Goal: Task Accomplishment & Management: Complete application form

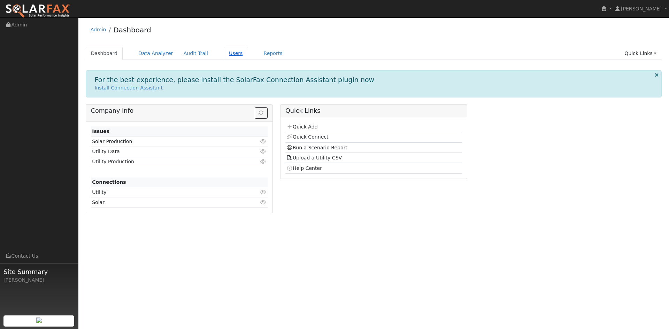
click at [248, 60] on link "Users" at bounding box center [236, 53] width 24 height 13
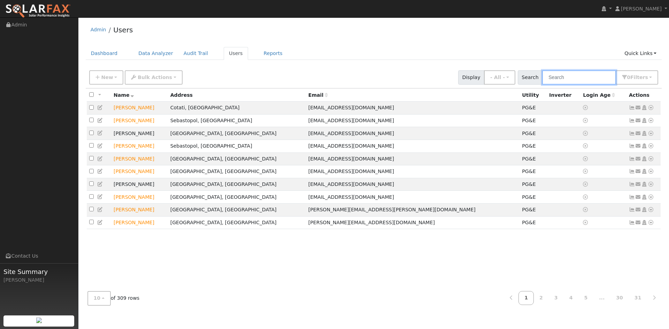
click at [552, 83] on input "text" at bounding box center [579, 77] width 74 height 14
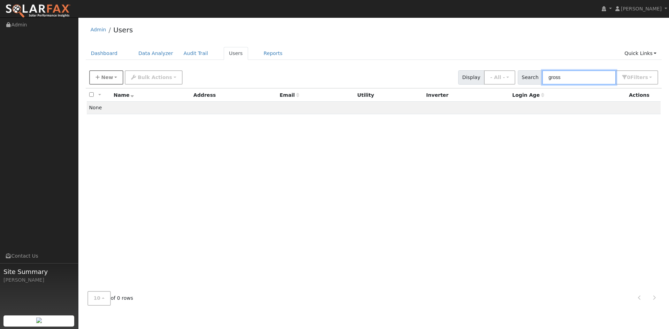
type input "gross"
click at [112, 80] on span "New" at bounding box center [107, 78] width 12 height 6
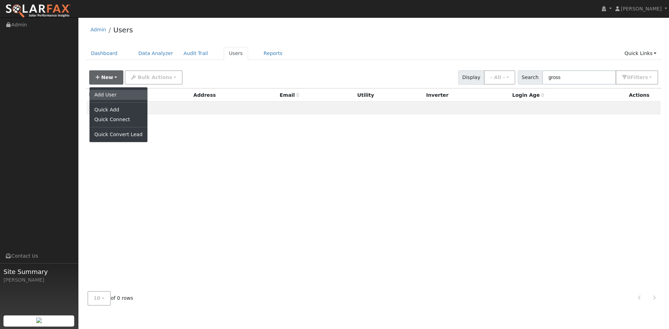
click at [112, 100] on link "Add User" at bounding box center [119, 95] width 58 height 10
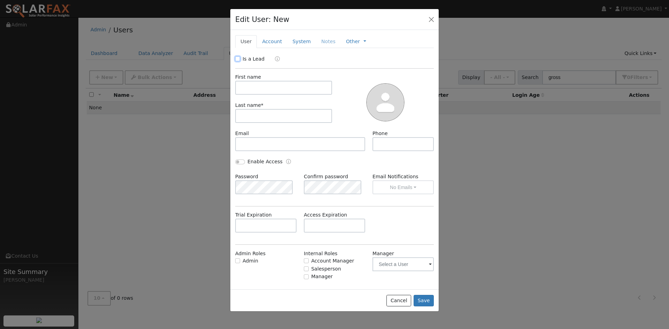
click at [239, 61] on input "Is a Lead" at bounding box center [237, 58] width 5 height 5
checkbox input "true"
click at [265, 95] on input "text" at bounding box center [283, 88] width 97 height 14
type input "Sandra"
type input "Gross"
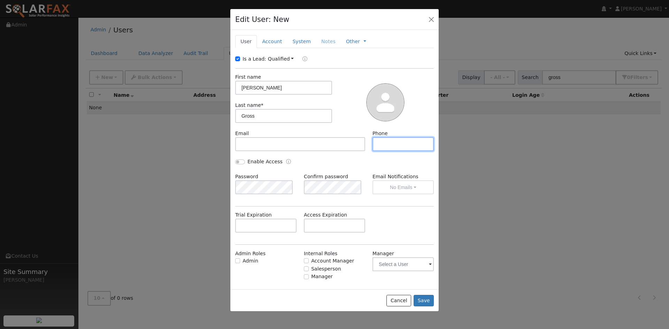
paste input "(925) 595-1970"
type input "(925) 595-1970"
click at [311, 233] on input "text" at bounding box center [334, 226] width 61 height 14
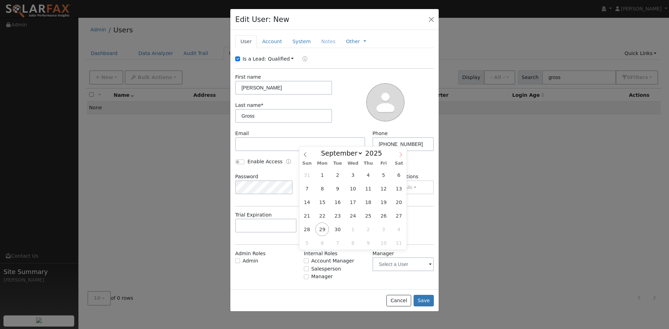
click at [399, 154] on icon at bounding box center [401, 154] width 5 height 5
select select "10"
click at [325, 217] on span "17" at bounding box center [323, 216] width 14 height 14
type input "11/17/2025"
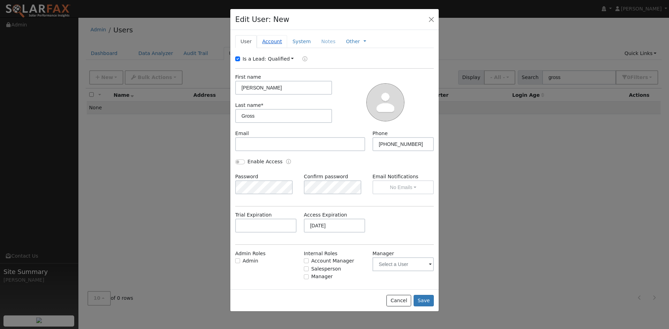
click at [280, 48] on link "Account" at bounding box center [272, 41] width 30 height 13
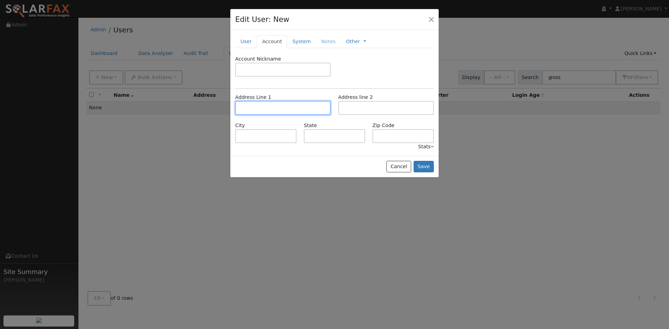
drag, startPoint x: 267, startPoint y: 128, endPoint x: 282, endPoint y: 128, distance: 15.0
click at [267, 115] on input "text" at bounding box center [283, 108] width 96 height 14
click at [247, 48] on link "User" at bounding box center [246, 41] width 22 height 13
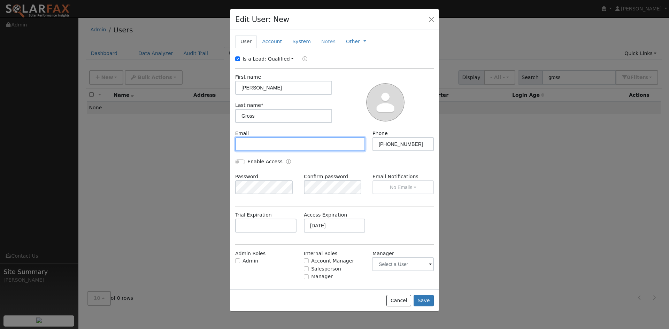
click at [264, 151] on input "text" at bounding box center [300, 144] width 130 height 14
paste input "sandykls10@gmail.com"
type input "sandykls10@gmail.com"
click at [274, 48] on link "Account" at bounding box center [272, 41] width 30 height 13
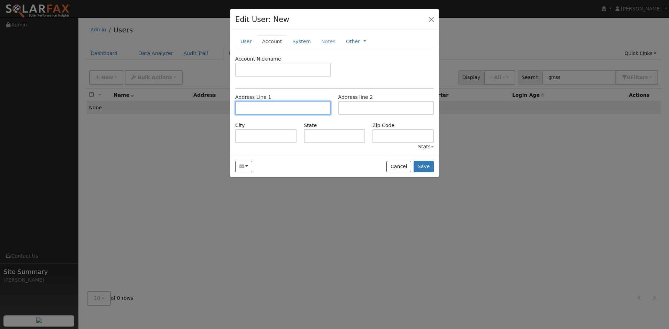
paste input "235 Vallecito Lane"
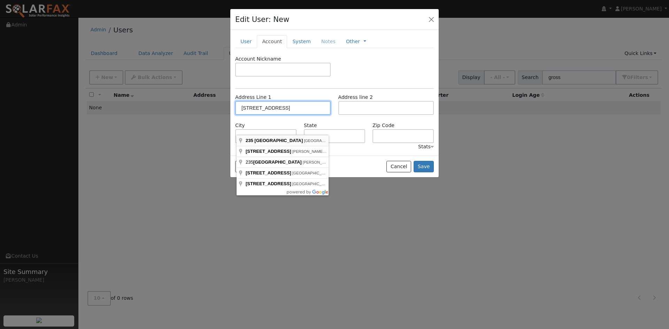
type input "235 Vallecito Lane"
type input "Walnut Creek"
type input "CA"
type input "94596"
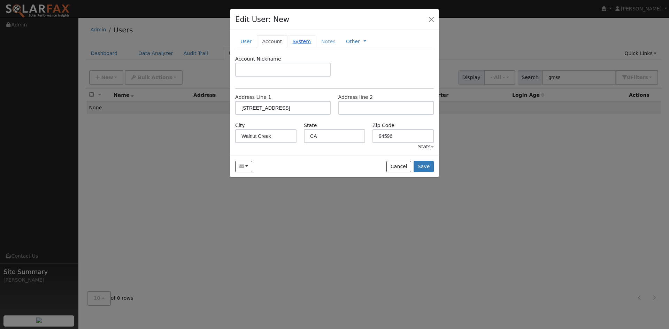
click at [314, 48] on link "System" at bounding box center [301, 41] width 29 height 13
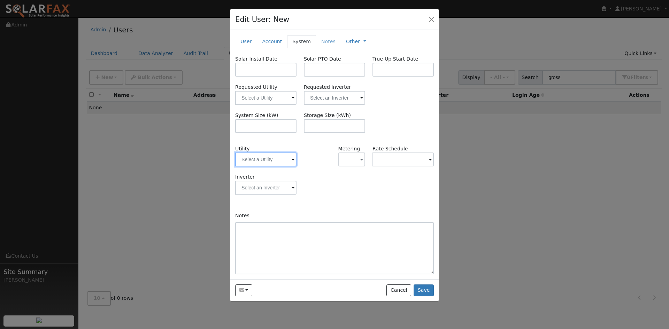
click at [280, 167] on input "text" at bounding box center [265, 160] width 61 height 14
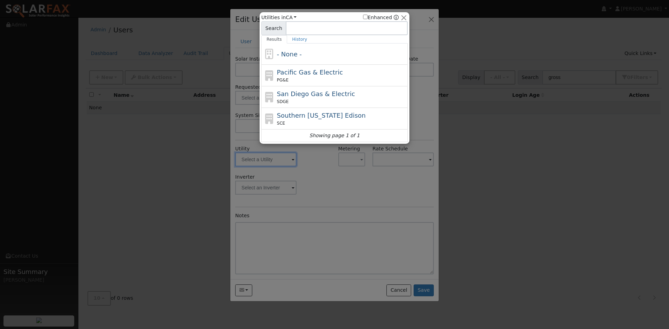
click at [281, 181] on div at bounding box center [334, 164] width 669 height 329
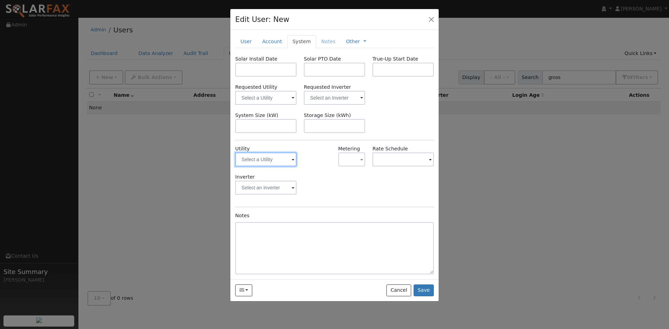
click at [288, 167] on input "text" at bounding box center [265, 160] width 61 height 14
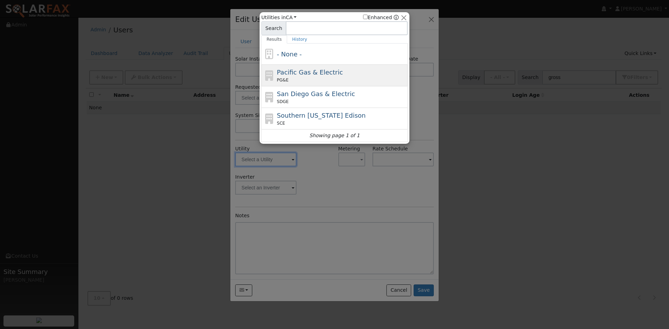
click at [304, 76] on span "Pacific Gas & Electric" at bounding box center [310, 72] width 66 height 7
type input "PG&E"
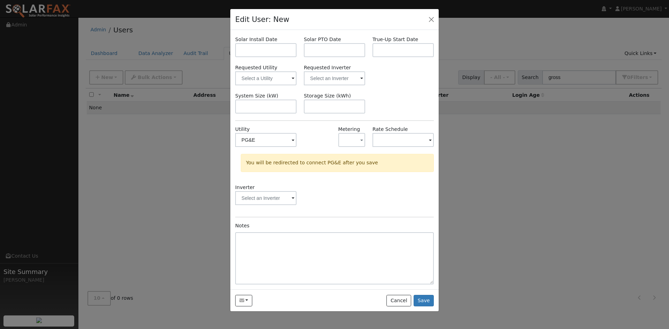
scroll to position [47, 0]
click at [424, 307] on button "Save" at bounding box center [424, 301] width 20 height 12
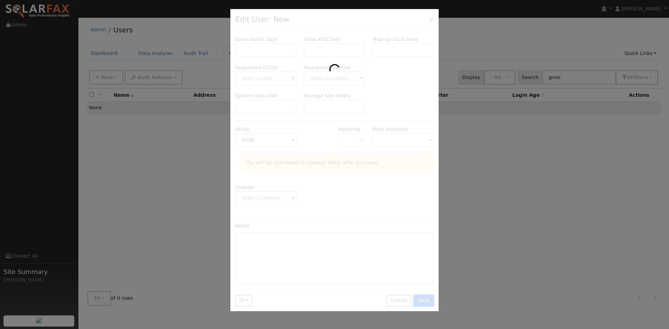
scroll to position [0, 0]
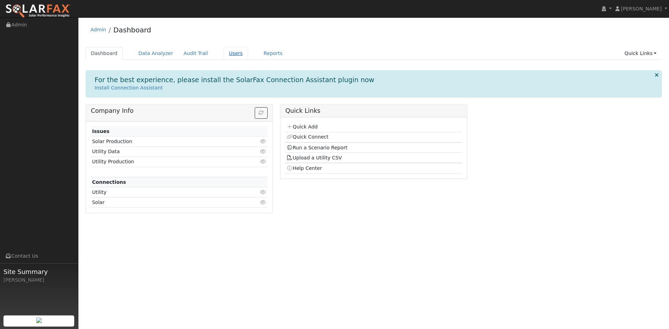
click at [248, 56] on link "Users" at bounding box center [236, 53] width 24 height 13
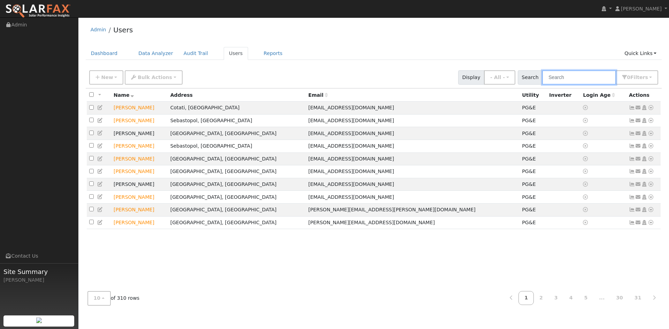
click at [557, 85] on input "text" at bounding box center [579, 77] width 74 height 14
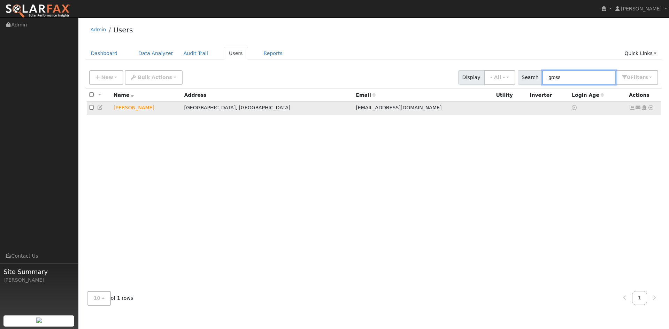
type input "gross"
click at [103, 110] on icon at bounding box center [100, 107] width 6 height 5
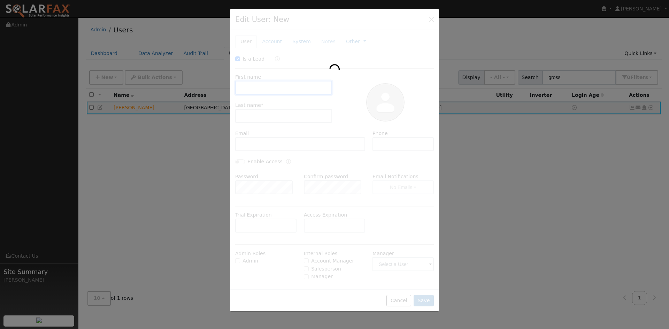
type input "11/17/2025"
checkbox input "true"
type input "Sandra"
type input "Gross"
type input "sandykls10@gmail.com"
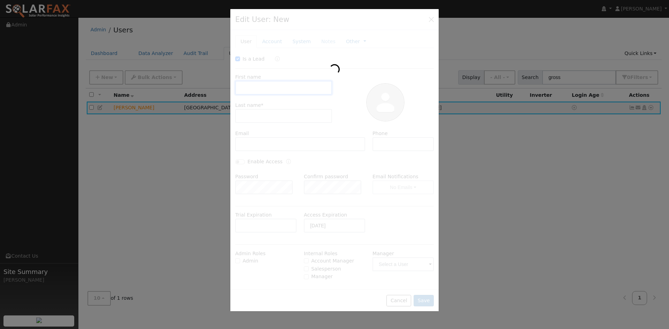
type input "(925) 595-1970"
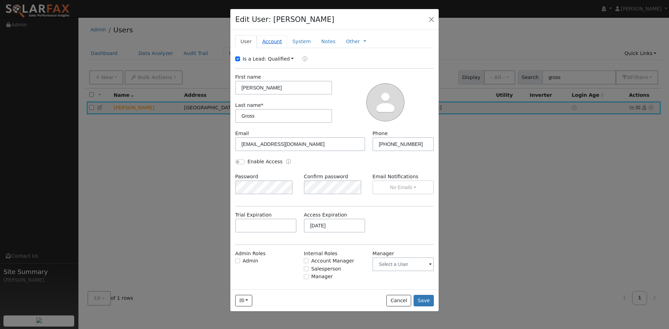
click at [283, 48] on link "Account" at bounding box center [272, 41] width 30 height 13
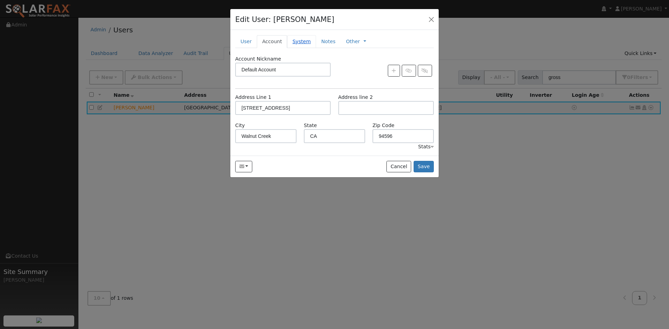
click at [308, 48] on link "System" at bounding box center [301, 41] width 29 height 13
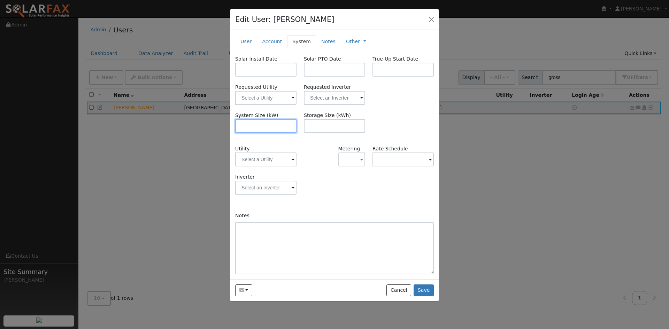
click at [270, 133] on input "text" at bounding box center [265, 126] width 61 height 14
click at [279, 167] on input "text" at bounding box center [265, 160] width 61 height 14
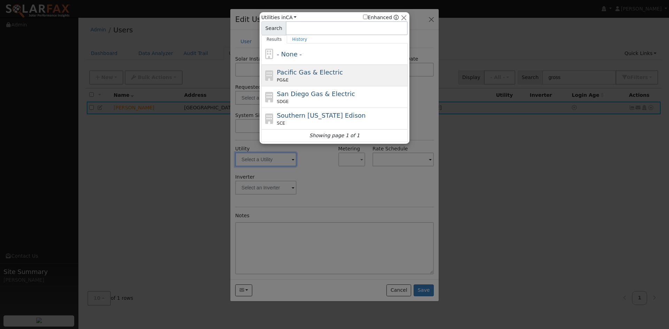
click at [305, 76] on span "Pacific Gas & Electric" at bounding box center [310, 72] width 66 height 7
type input "PG&E"
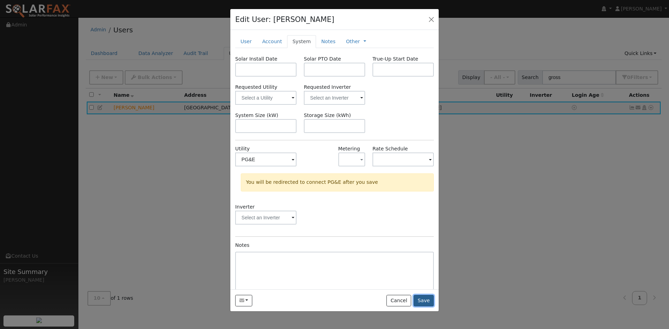
click at [423, 307] on button "Save" at bounding box center [424, 301] width 20 height 12
